Goal: Information Seeking & Learning: Compare options

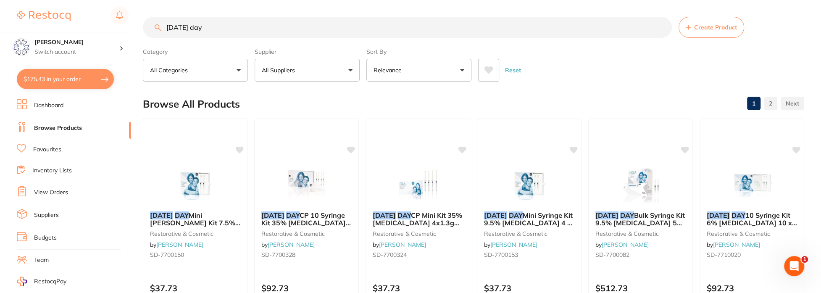
drag, startPoint x: 228, startPoint y: 30, endPoint x: 132, endPoint y: 35, distance: 96.3
click at [132, 34] on div "$175.43 Eumundi Dental Switch account Eumundi Dental $175.43 in your order Dash…" at bounding box center [410, 146] width 821 height 293
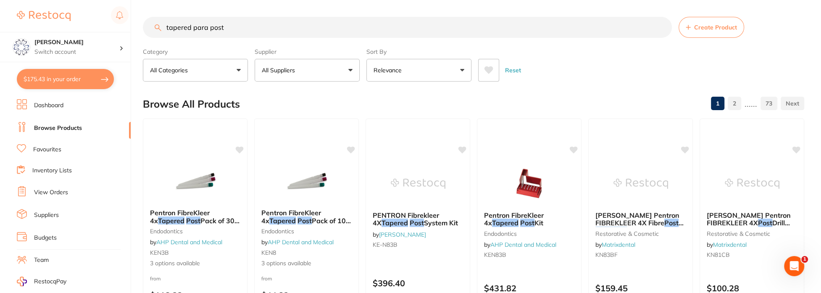
drag, startPoint x: 229, startPoint y: 26, endPoint x: 150, endPoint y: 31, distance: 78.7
click at [150, 31] on input "tapered para post" at bounding box center [407, 27] width 529 height 21
drag, startPoint x: 222, startPoint y: 26, endPoint x: 49, endPoint y: 3, distance: 174.3
click at [58, 20] on div "$175.43 Eumundi Dental Switch account Eumundi Dental $175.43 in your order Dash…" at bounding box center [410, 146] width 821 height 293
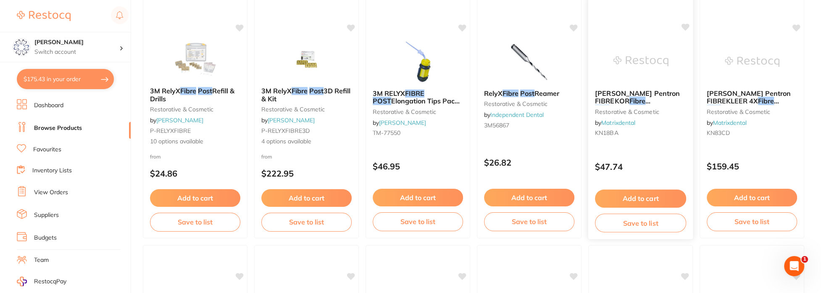
scroll to position [126, 0]
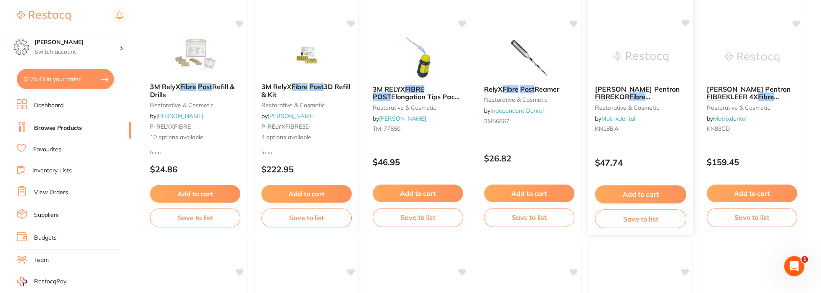
click at [654, 100] on span "1.00mm Red (10) Refill" at bounding box center [646, 104] width 74 height 8
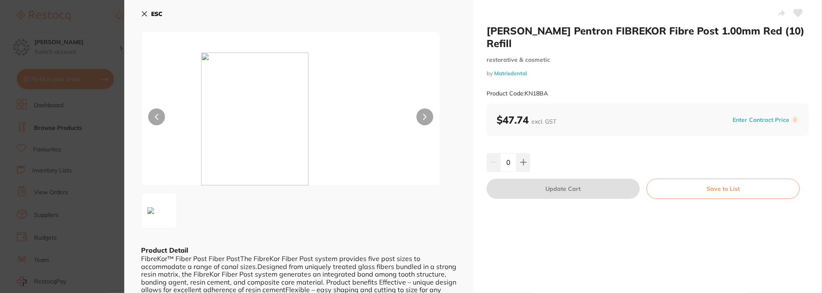
click at [142, 12] on icon at bounding box center [144, 14] width 7 height 7
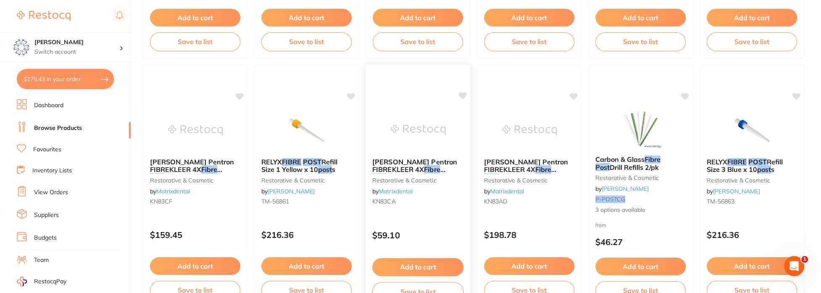
scroll to position [840, 0]
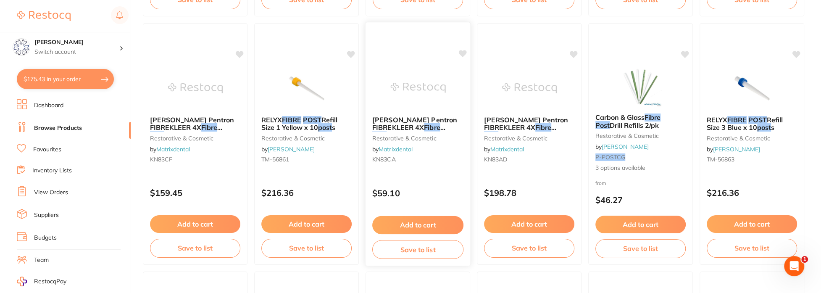
click at [429, 116] on span "[PERSON_NAME] Pentron FIBREKLEER 4X" at bounding box center [414, 123] width 85 height 16
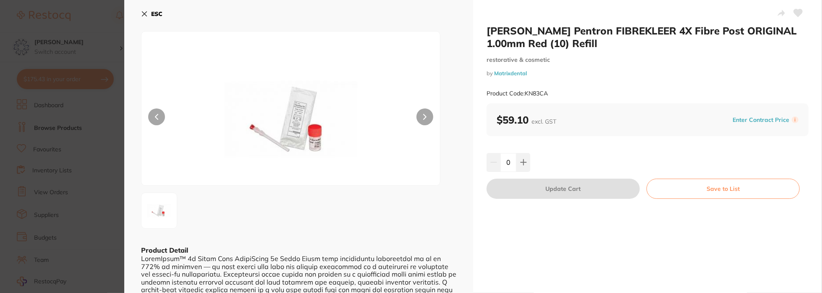
click at [151, 16] on button "ESC" at bounding box center [151, 14] width 21 height 14
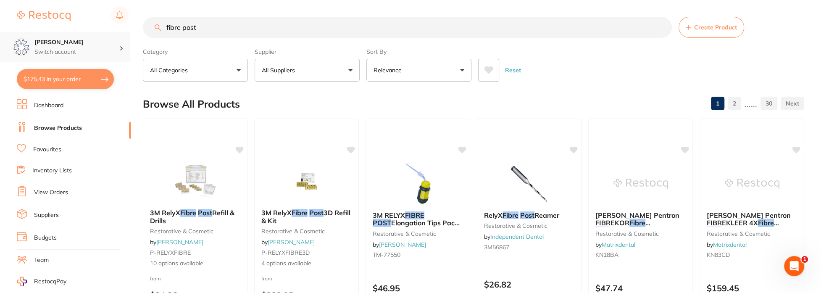
drag, startPoint x: 232, startPoint y: 30, endPoint x: 102, endPoint y: 33, distance: 129.4
click at [105, 35] on div "$175.43 Eumundi Dental Switch account Eumundi Dental $175.43 in your order Dash…" at bounding box center [410, 146] width 821 height 293
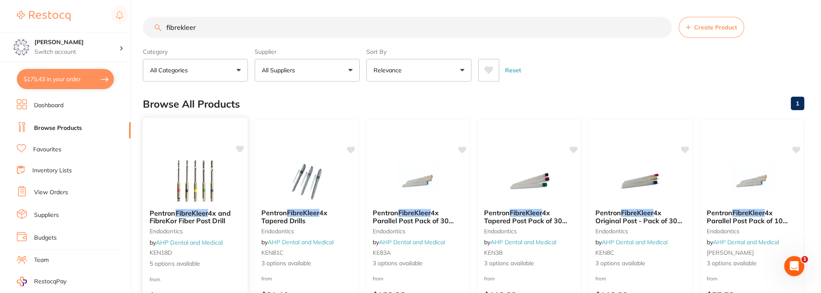
click at [172, 214] on span "Pentron" at bounding box center [163, 212] width 26 height 8
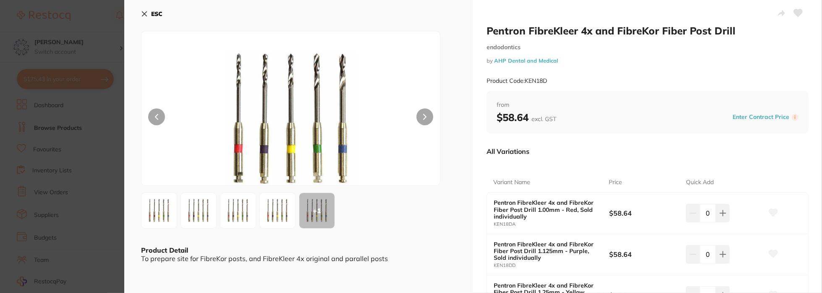
click at [155, 15] on b "ESC" at bounding box center [156, 14] width 11 height 8
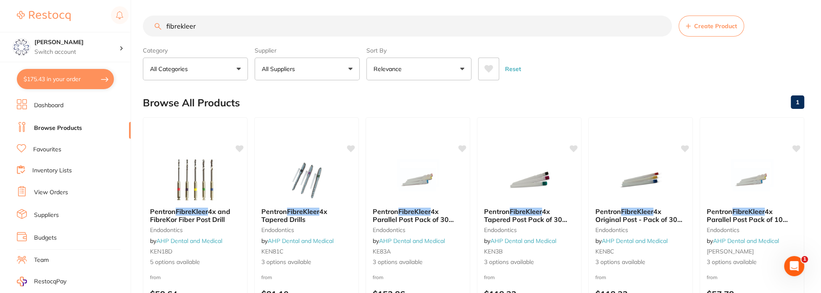
click at [210, 27] on input "fibrekleer" at bounding box center [407, 26] width 529 height 21
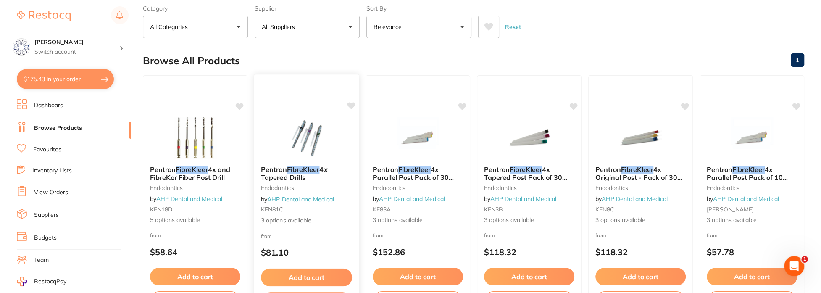
click at [298, 173] on span "4x Tapered Drills" at bounding box center [294, 173] width 67 height 16
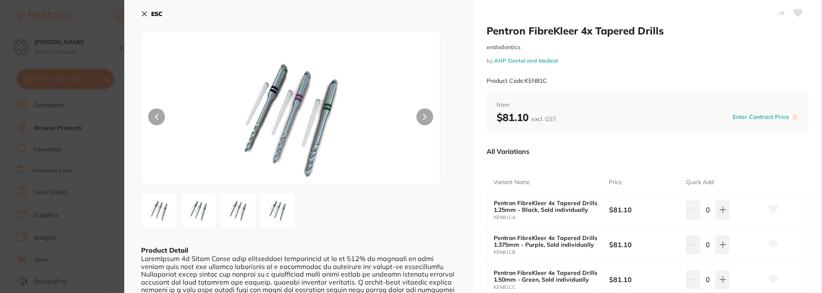
click at [158, 11] on b "ESC" at bounding box center [156, 14] width 11 height 8
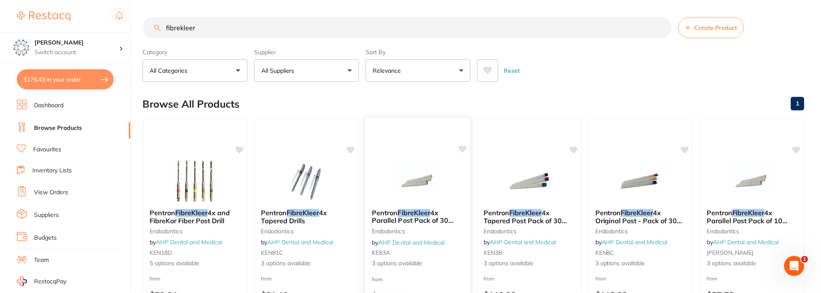
scroll to position [43, 0]
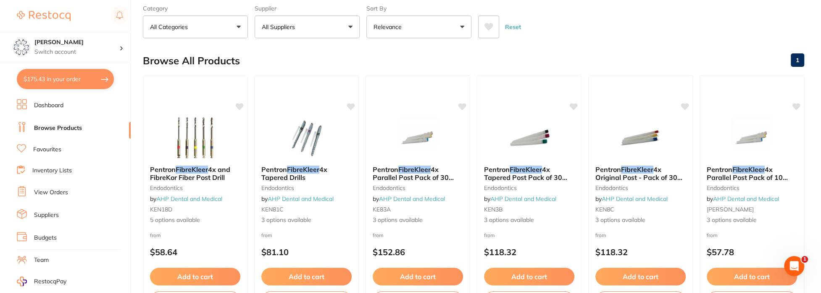
drag, startPoint x: 436, startPoint y: 176, endPoint x: 454, endPoint y: 176, distance: 18.1
click at [436, 176] on span "4x Parallel Post Pack of 30 Refills" at bounding box center [413, 177] width 81 height 24
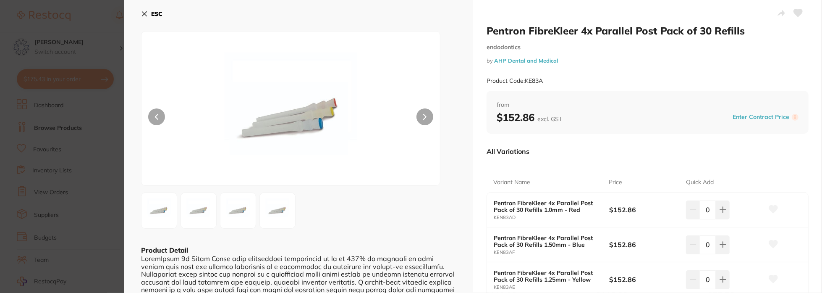
click at [154, 13] on b "ESC" at bounding box center [156, 14] width 11 height 8
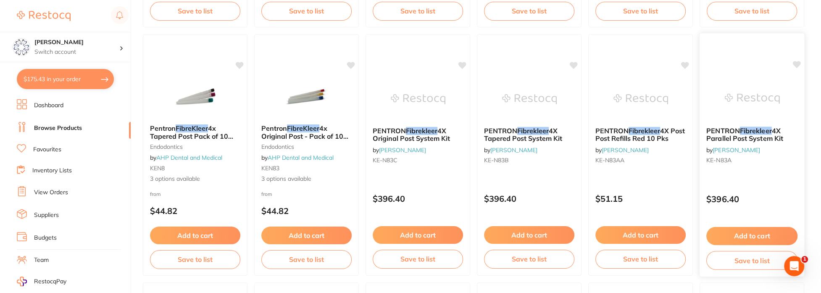
scroll to position [337, 0]
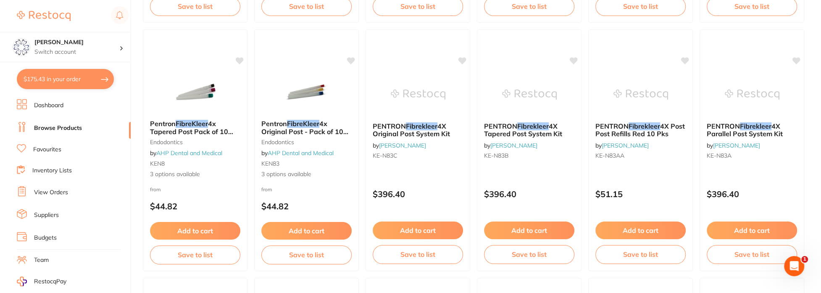
click at [540, 129] on span "4X Tapered Post System Kit" at bounding box center [523, 130] width 78 height 16
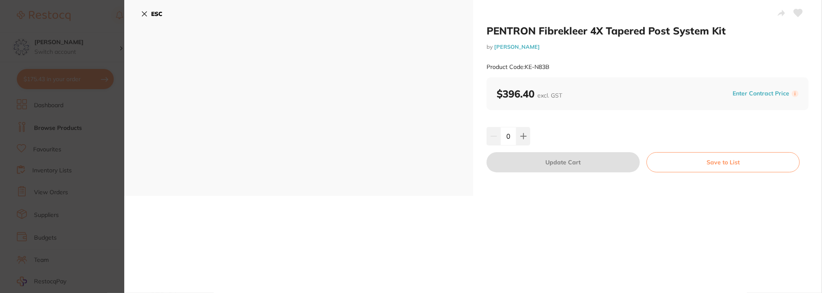
click at [144, 10] on button "ESC" at bounding box center [151, 14] width 21 height 14
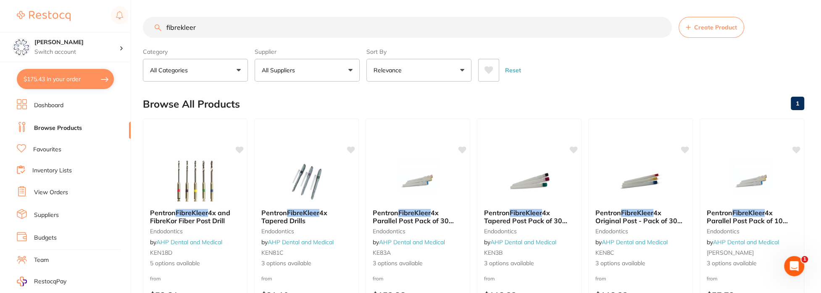
drag, startPoint x: 284, startPoint y: 23, endPoint x: 17, endPoint y: 24, distance: 267.6
click at [16, 24] on div "$175.43 Eumundi Dental Switch account Eumundi Dental $175.43 in your order Dash…" at bounding box center [410, 146] width 821 height 293
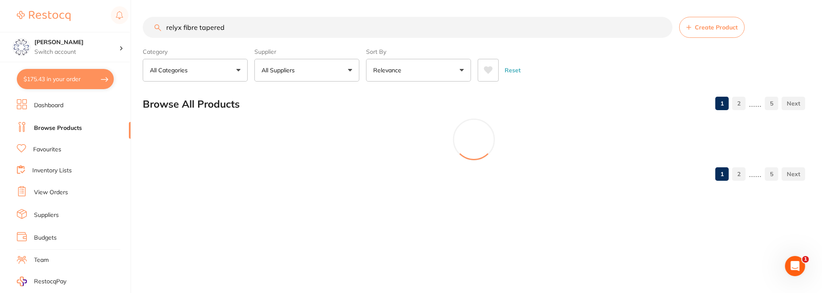
type input "relyx fibre tapered"
